Goal: Transaction & Acquisition: Purchase product/service

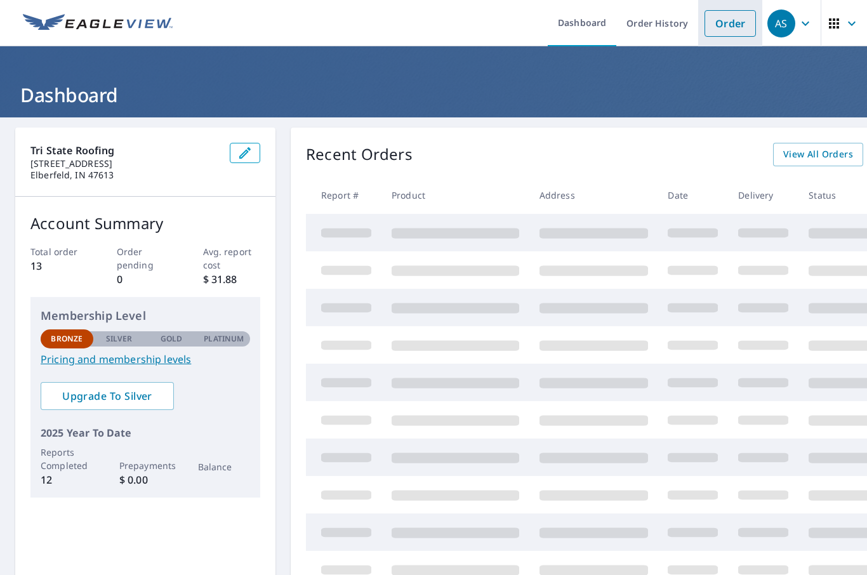
click at [731, 22] on link "Order" at bounding box center [730, 23] width 51 height 27
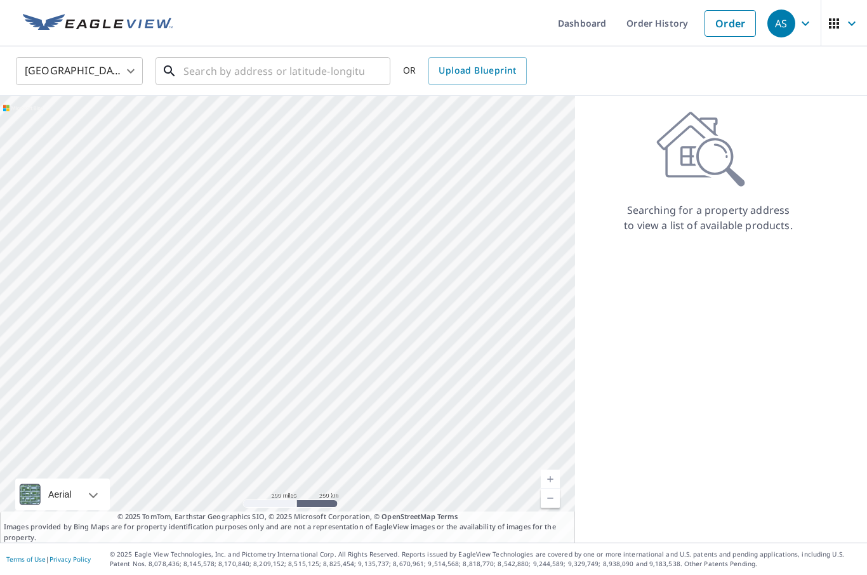
click at [283, 69] on input "text" at bounding box center [273, 71] width 181 height 36
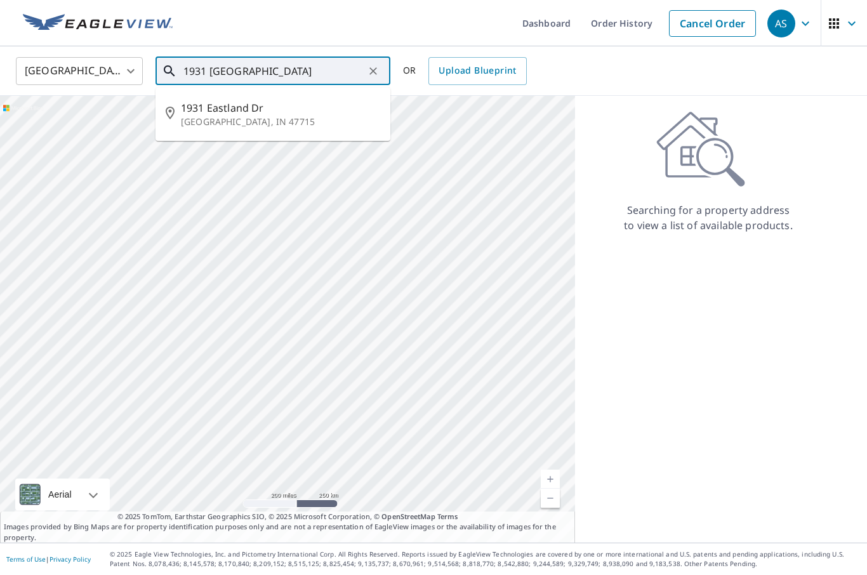
click at [246, 113] on span "1931 Eastland Dr" at bounding box center [280, 107] width 199 height 15
type input "[STREET_ADDRESS][PERSON_NAME]"
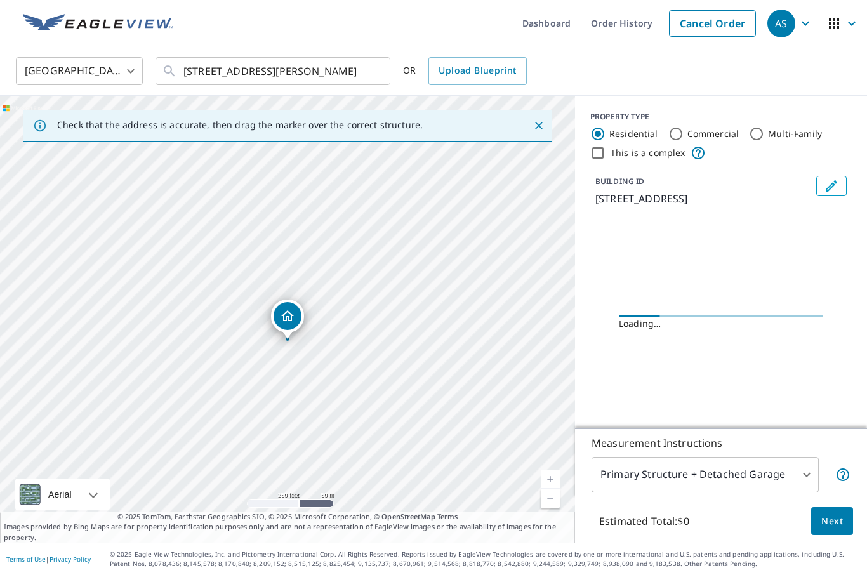
click at [556, 489] on link "Current Level 17, Zoom In" at bounding box center [550, 479] width 19 height 19
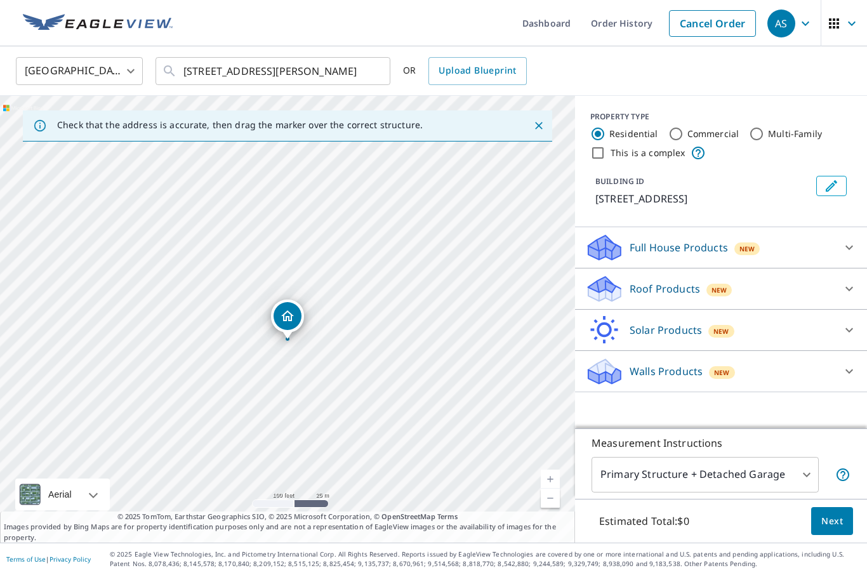
click at [559, 489] on link "Current Level 18, Zoom In" at bounding box center [550, 479] width 19 height 19
click at [554, 489] on link "Current Level 19, Zoom In" at bounding box center [550, 479] width 19 height 19
click at [554, 489] on link "Current Level 20, Zoom In Disabled" at bounding box center [550, 479] width 19 height 19
click at [552, 489] on link "Current Level 20, Zoom In Disabled" at bounding box center [550, 479] width 19 height 19
click at [813, 291] on div "Roof Products New" at bounding box center [709, 289] width 249 height 30
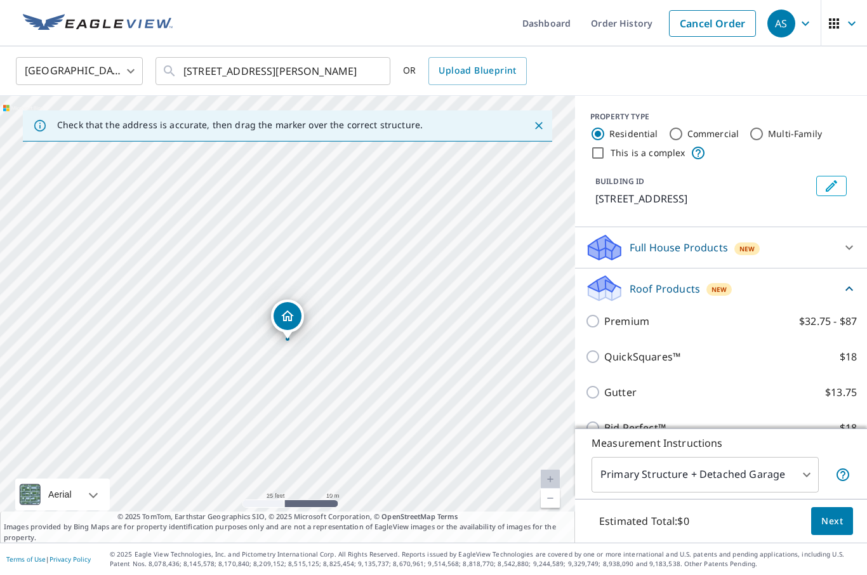
click at [637, 361] on p "QuickSquares™" at bounding box center [642, 356] width 76 height 15
click at [604, 361] on input "QuickSquares™ $18" at bounding box center [594, 356] width 19 height 15
checkbox input "true"
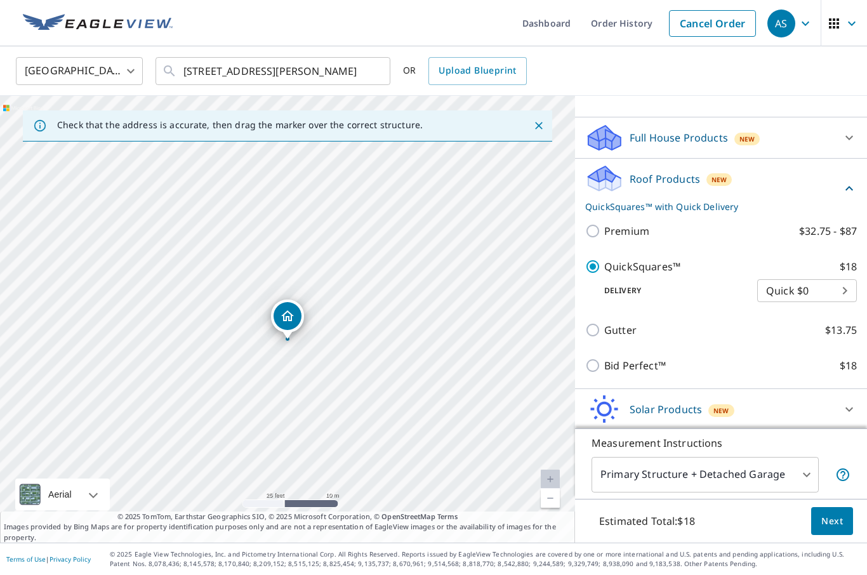
scroll to position [109, 0]
click at [804, 518] on body "AS AS Dashboard Order History Cancel Order AS [GEOGRAPHIC_DATA] US ​ [STREET_AD…" at bounding box center [433, 287] width 867 height 575
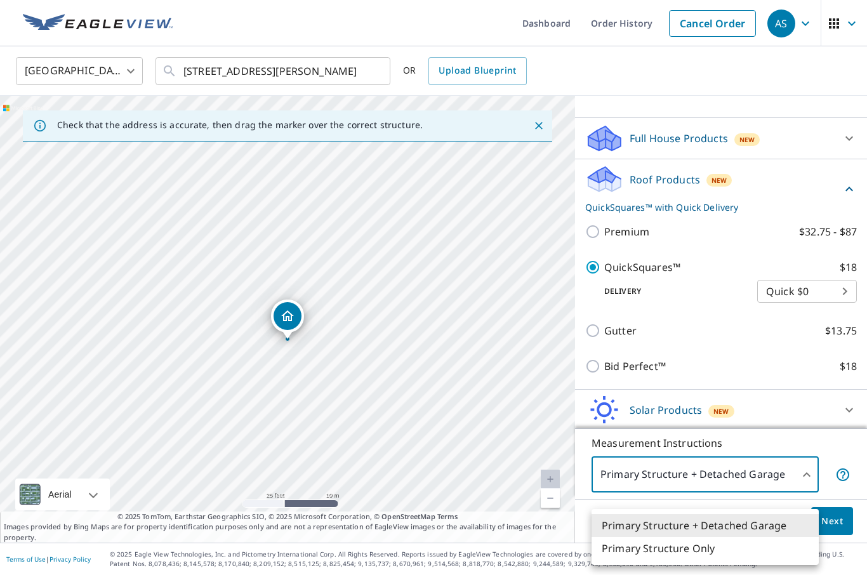
click at [796, 527] on li "Primary Structure + Detached Garage" at bounding box center [705, 525] width 227 height 23
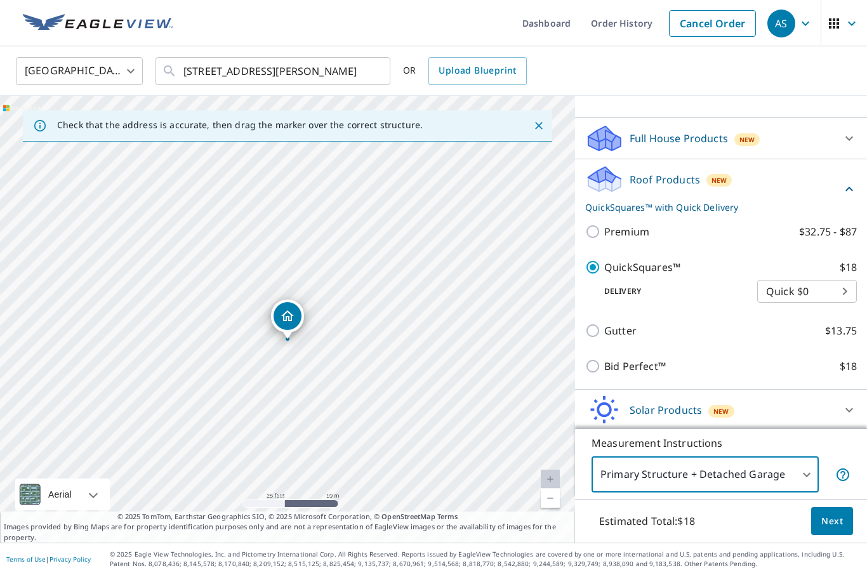
click at [836, 529] on span "Next" at bounding box center [832, 522] width 22 height 16
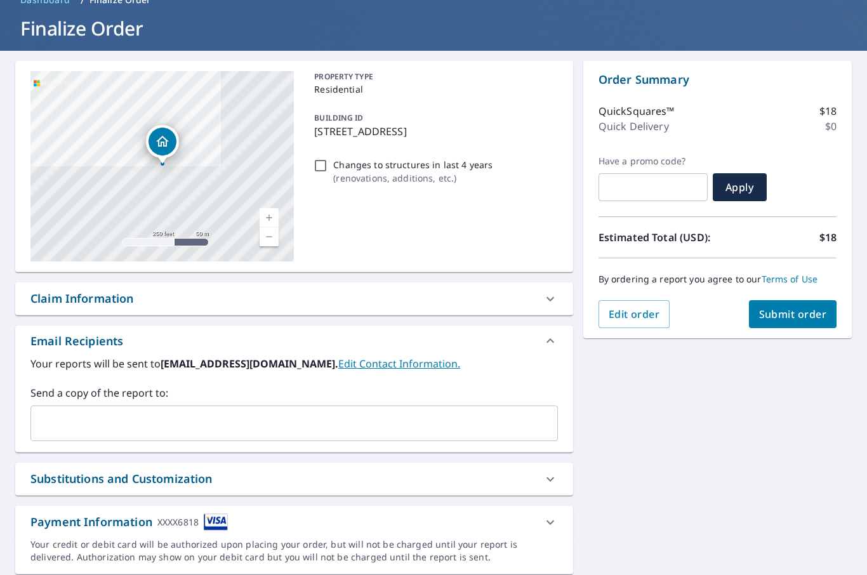
scroll to position [65, 0]
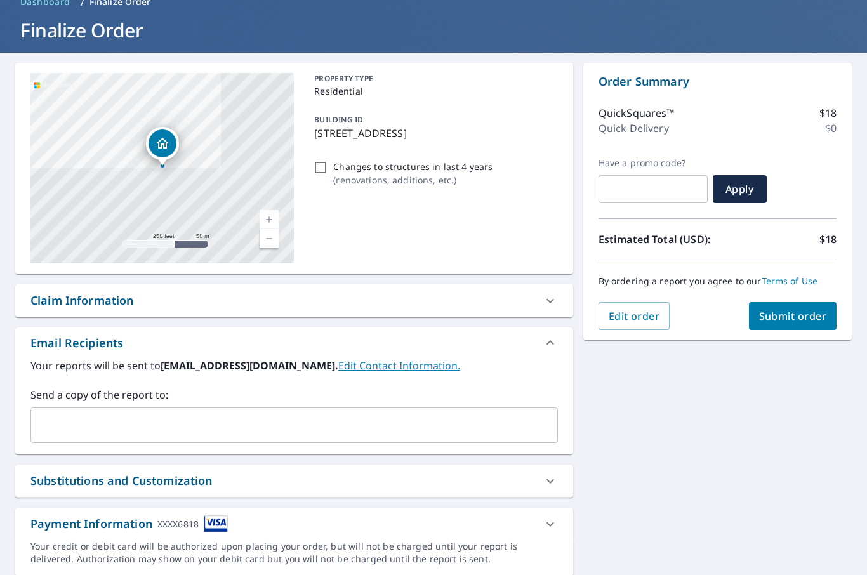
click at [812, 319] on span "Submit order" at bounding box center [793, 316] width 68 height 14
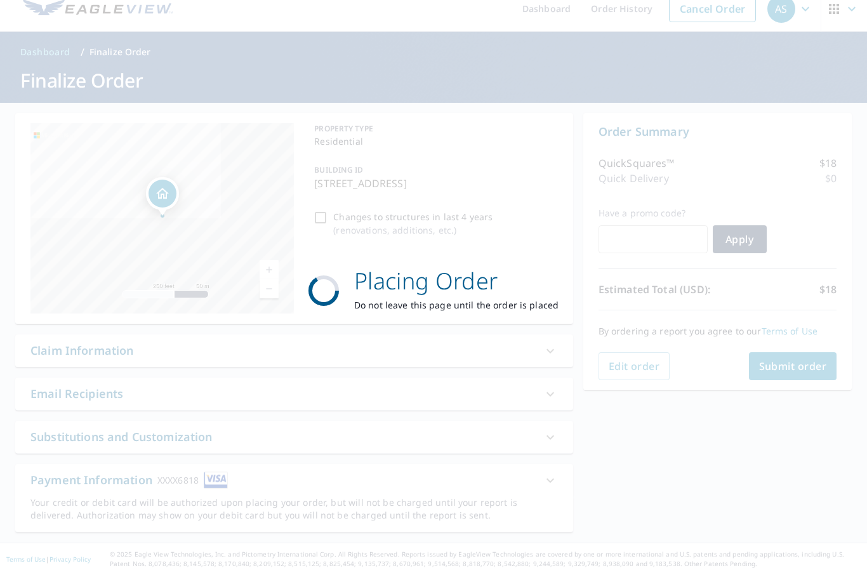
scroll to position [0, 0]
